Goal: Task Accomplishment & Management: Complete application form

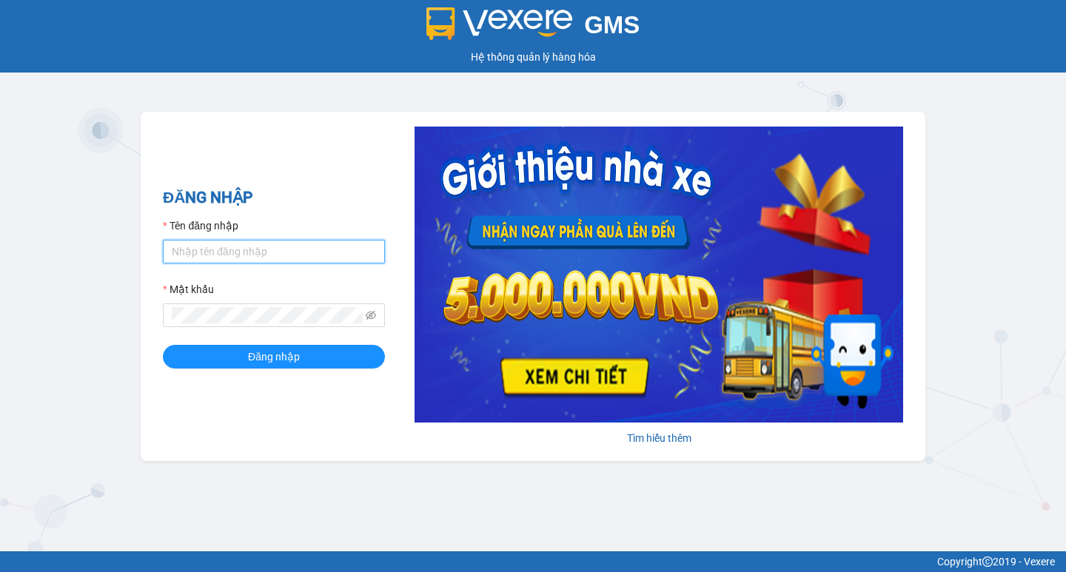
type input "tram.thanhlich"
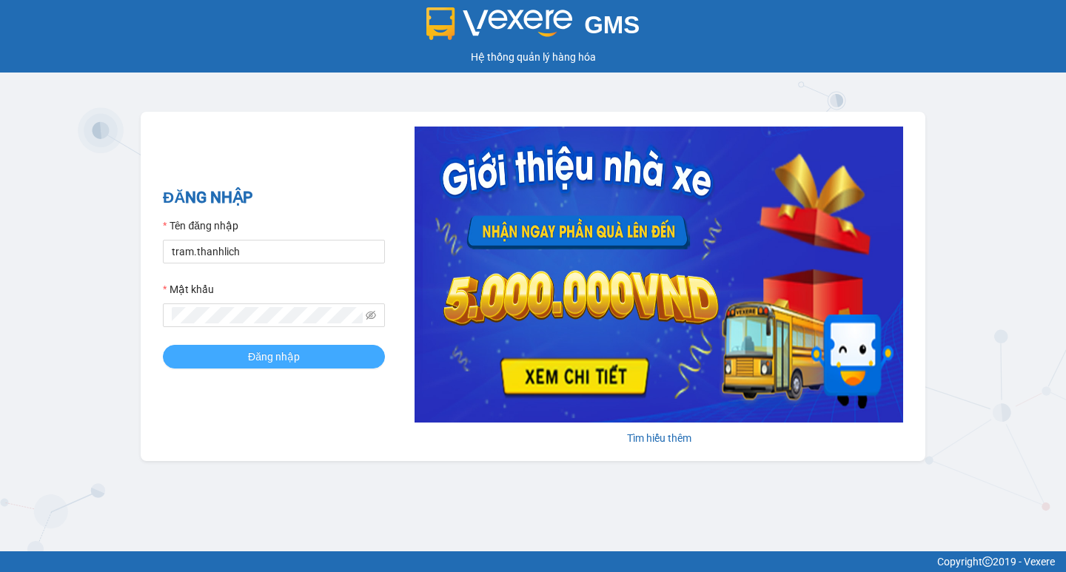
click at [294, 366] on button "Đăng nhập" at bounding box center [274, 357] width 222 height 24
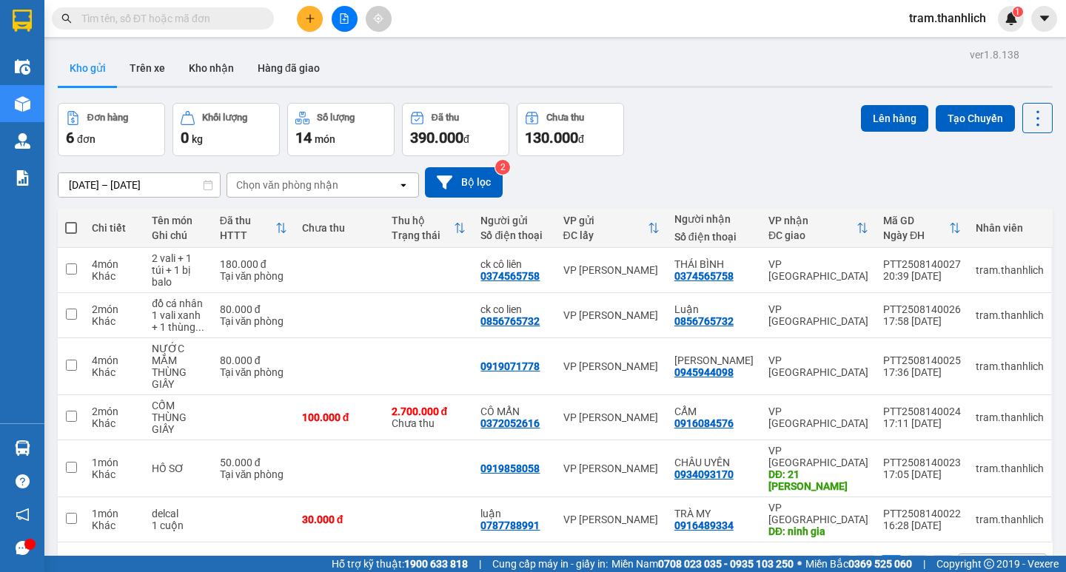
click at [305, 21] on icon "plus" at bounding box center [310, 18] width 10 height 10
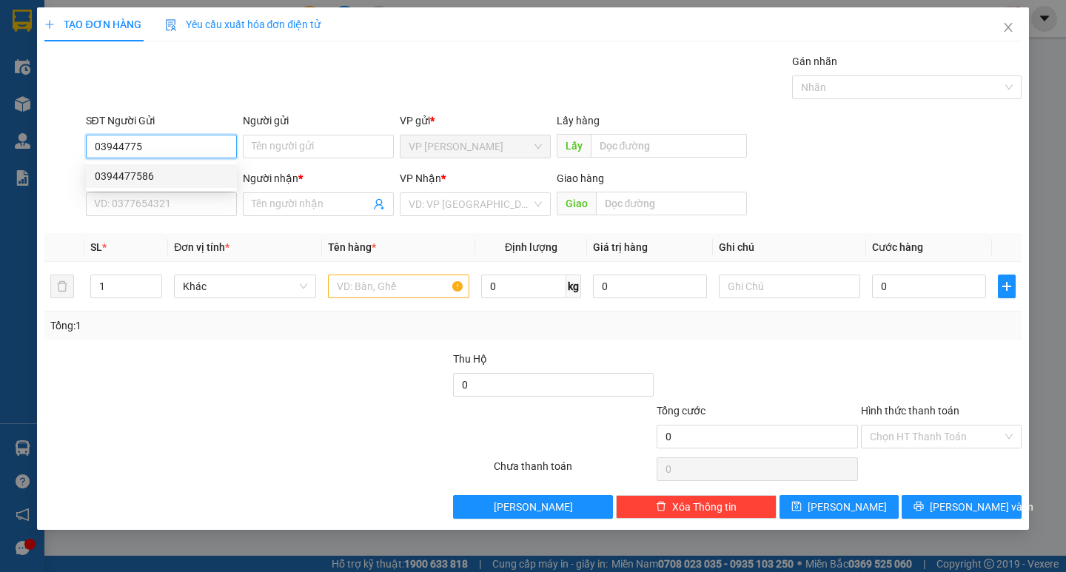
click at [161, 173] on div "0394477586" at bounding box center [161, 176] width 133 height 16
type input "0394477586"
type input "0332036551"
type input "thảo"
type input "0394477586"
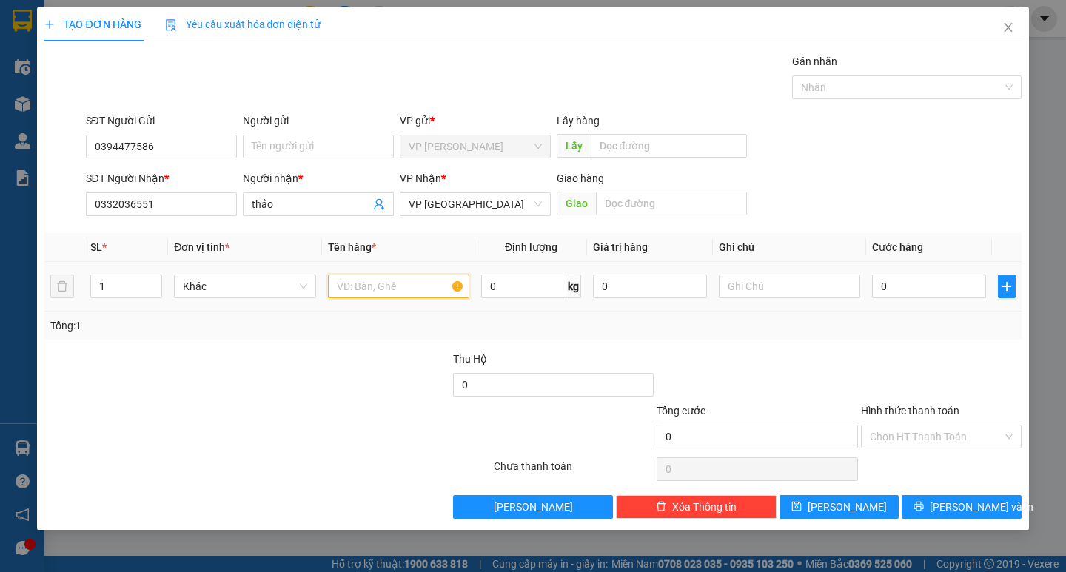
click at [405, 285] on input "text" at bounding box center [398, 287] width 141 height 24
type input "hs"
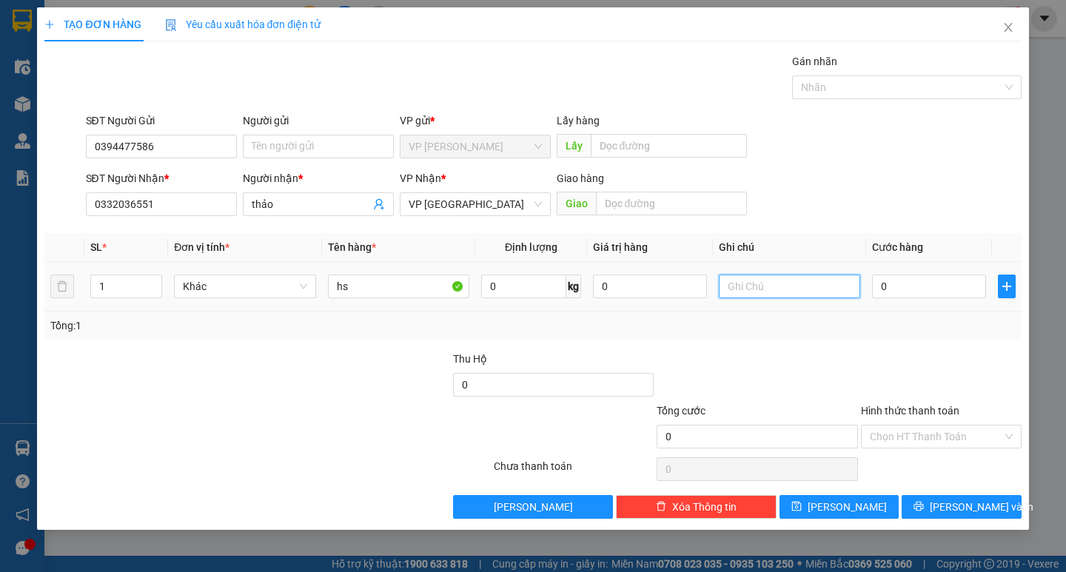
click at [758, 278] on input "text" at bounding box center [789, 287] width 141 height 24
type input "thùng xốp"
click at [934, 289] on input "0" at bounding box center [929, 287] width 114 height 24
type input "3"
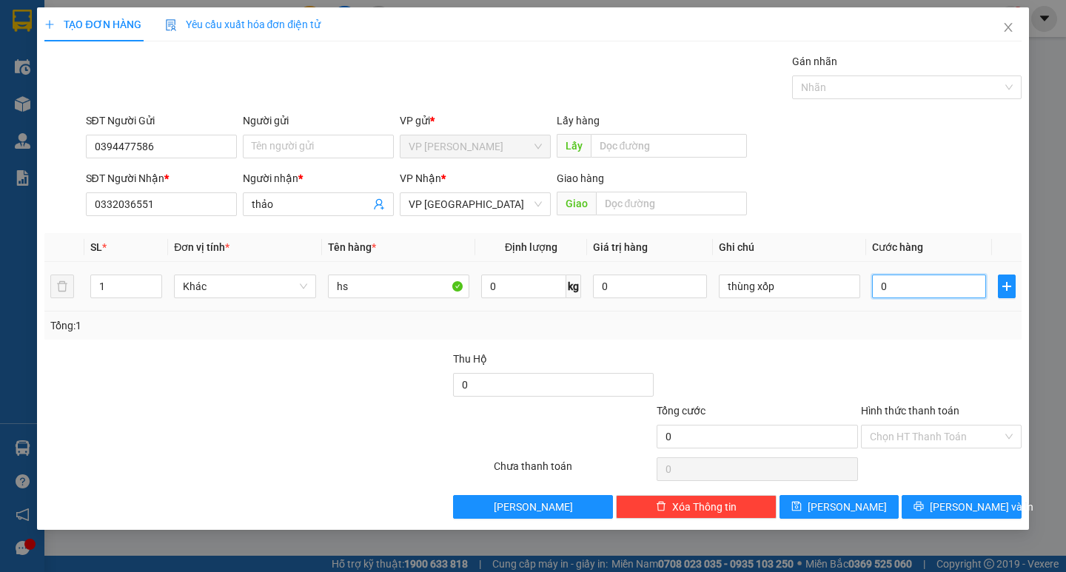
type input "3"
type input "30"
type input "300"
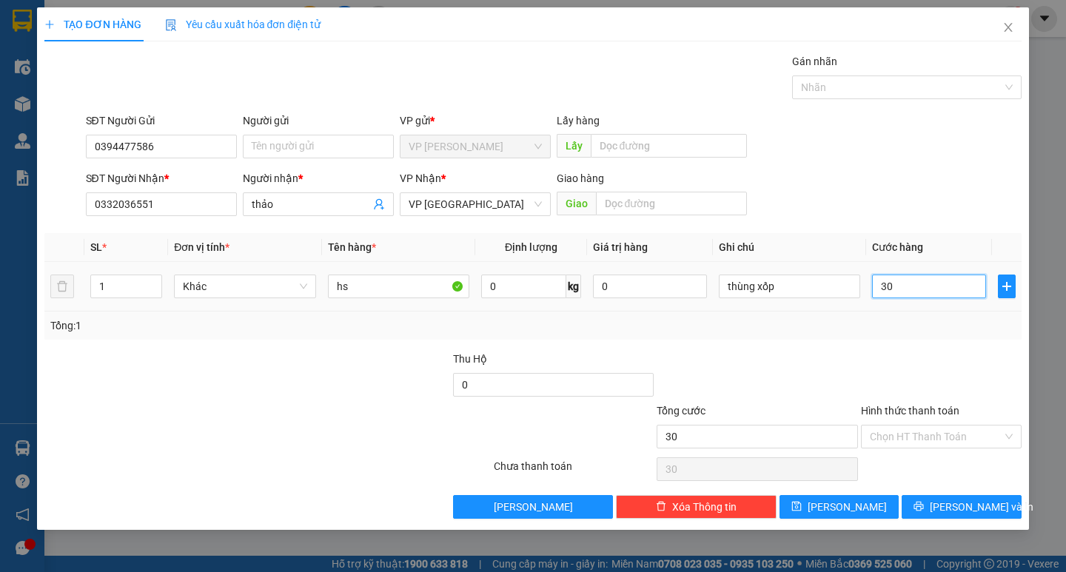
type input "300"
type input "3.000"
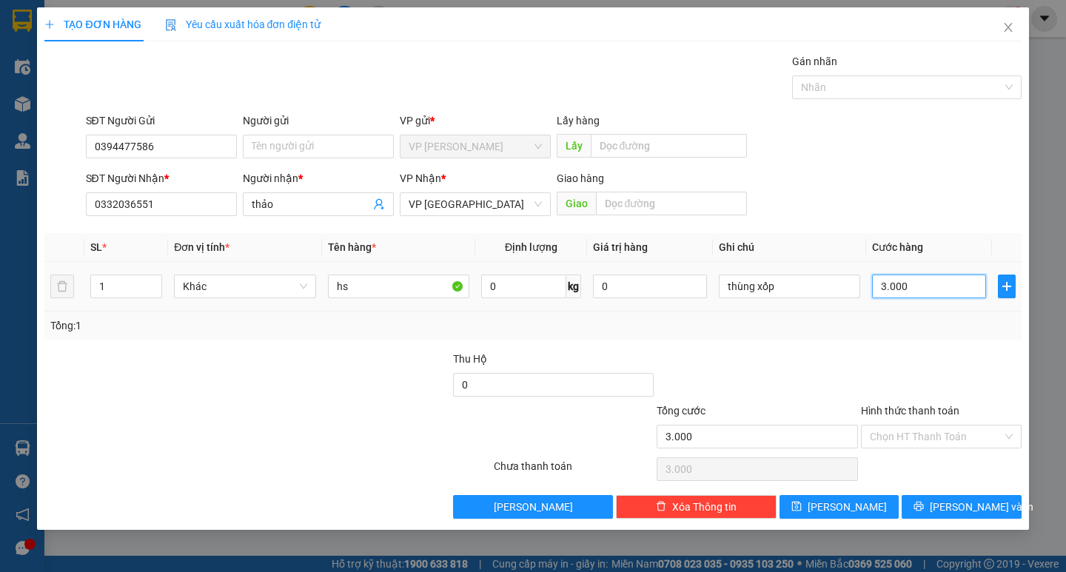
type input "30.000"
click at [975, 505] on span "Lưu và In" at bounding box center [982, 507] width 104 height 16
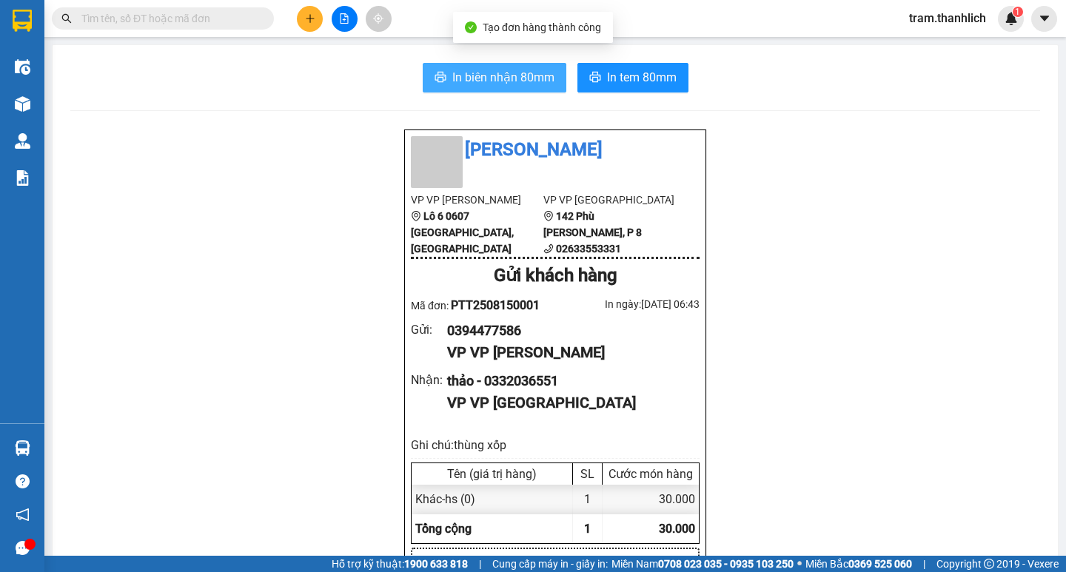
click at [458, 79] on span "In biên nhận 80mm" at bounding box center [503, 77] width 102 height 19
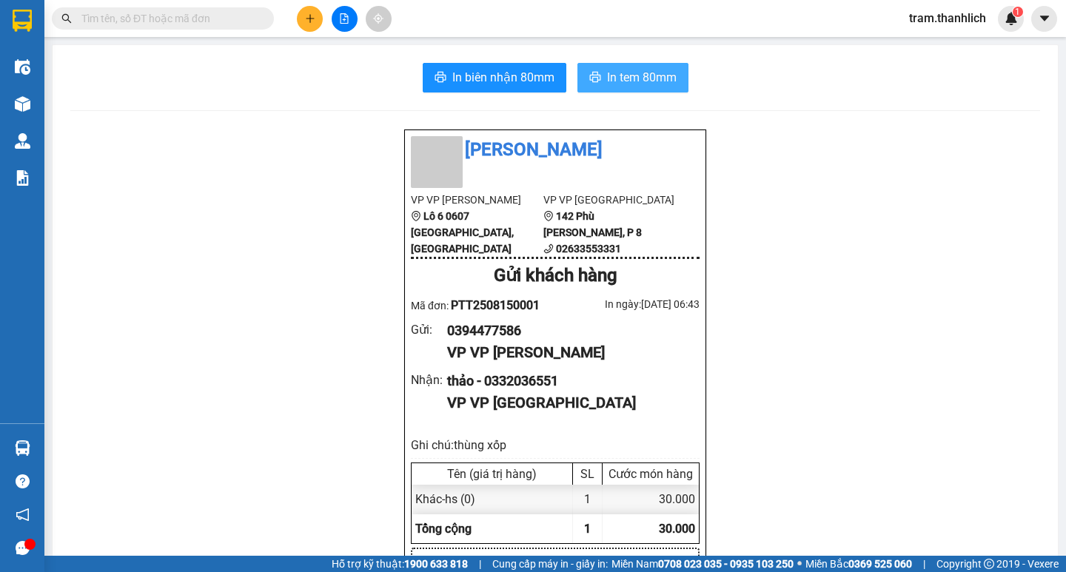
click at [640, 68] on span "In tem 80mm" at bounding box center [642, 77] width 70 height 19
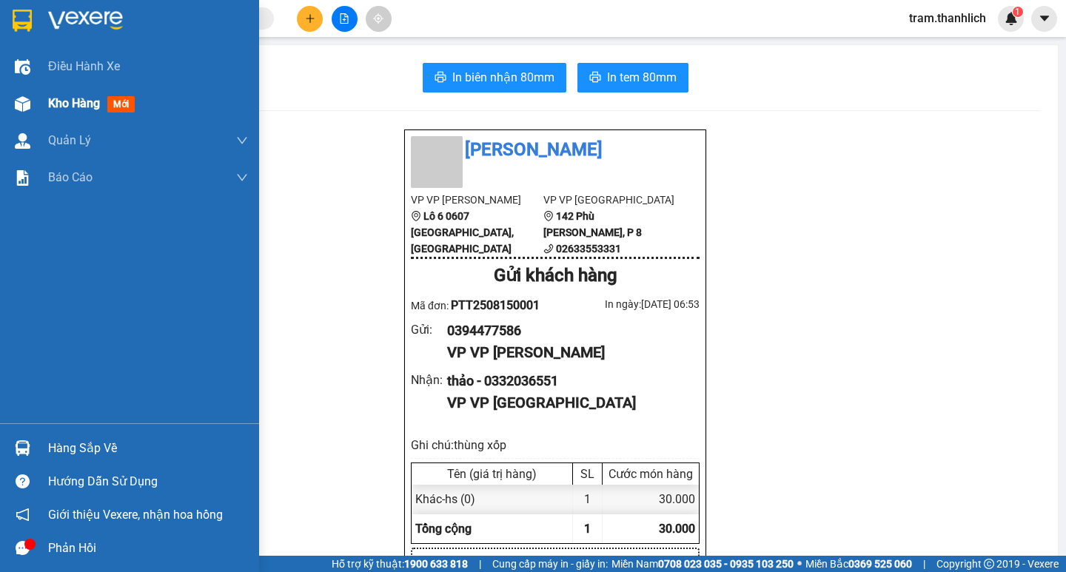
click at [41, 97] on div "Kho hàng mới" at bounding box center [129, 103] width 259 height 37
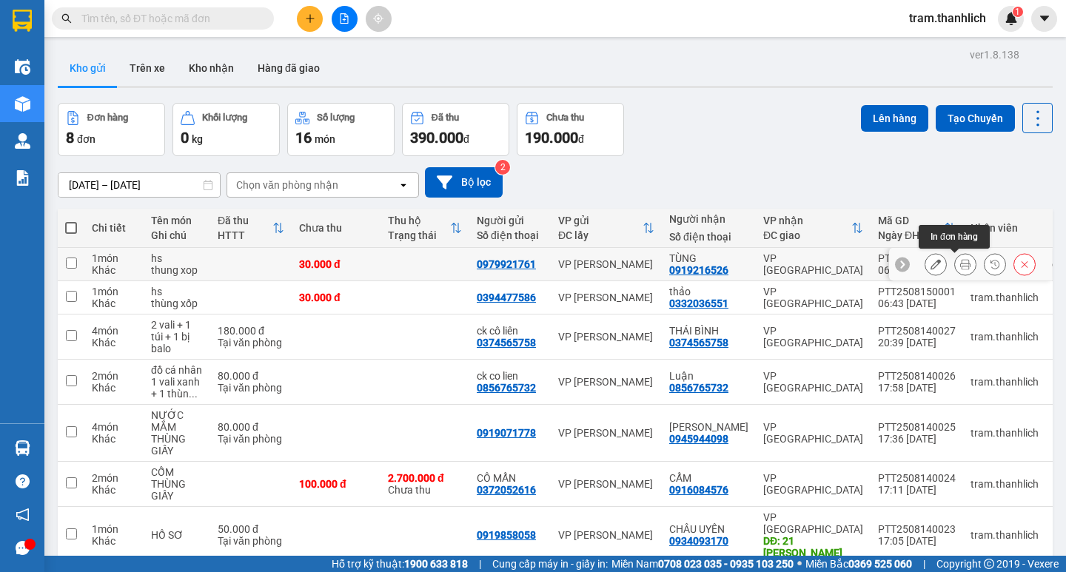
click at [960, 265] on icon at bounding box center [965, 264] width 10 height 10
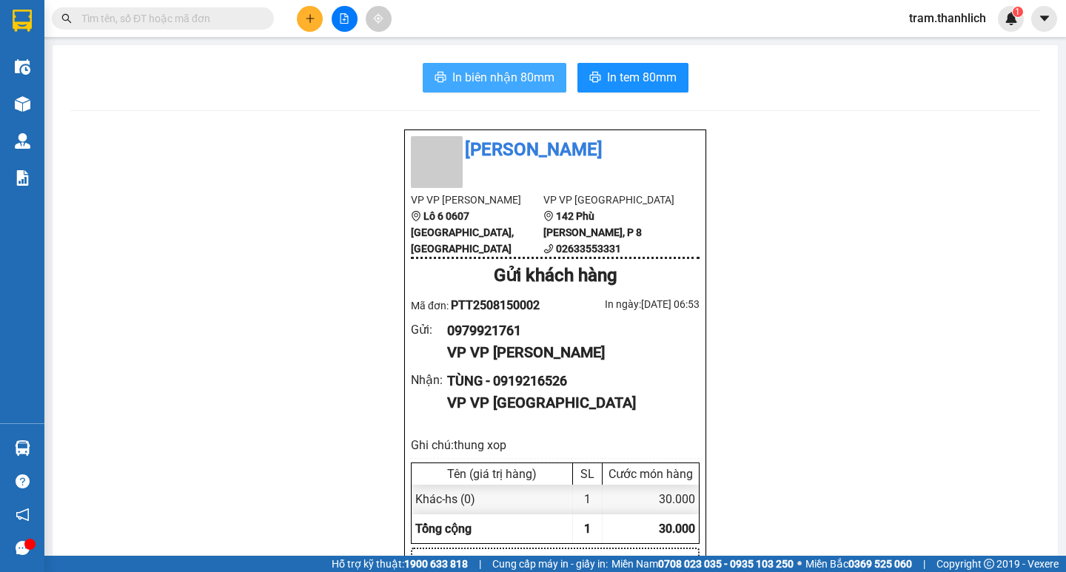
click at [524, 72] on span "In biên nhận 80mm" at bounding box center [503, 77] width 102 height 19
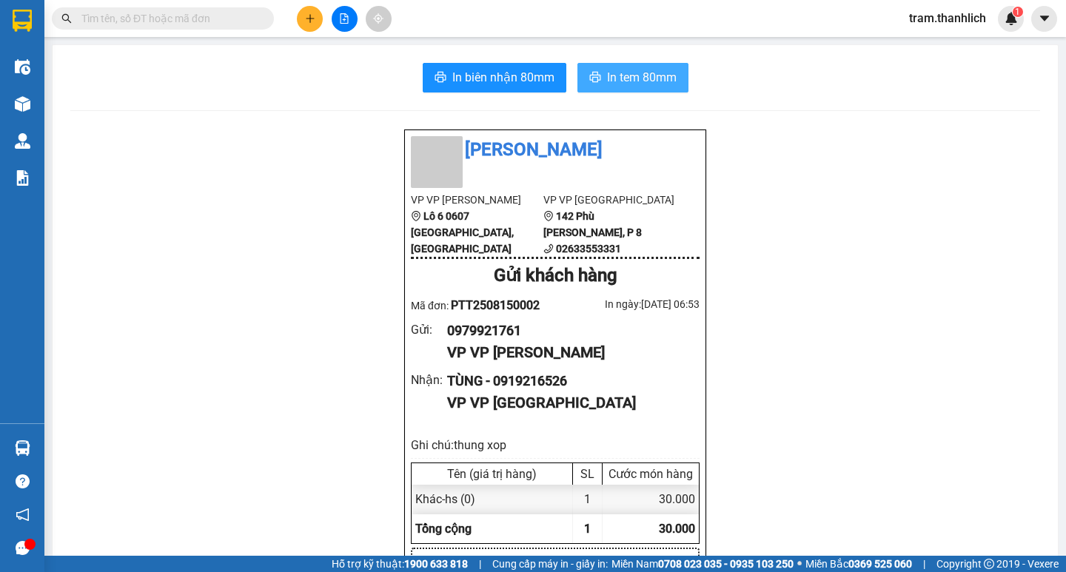
click at [641, 78] on span "In tem 80mm" at bounding box center [642, 77] width 70 height 19
